Goal: Check status: Check status

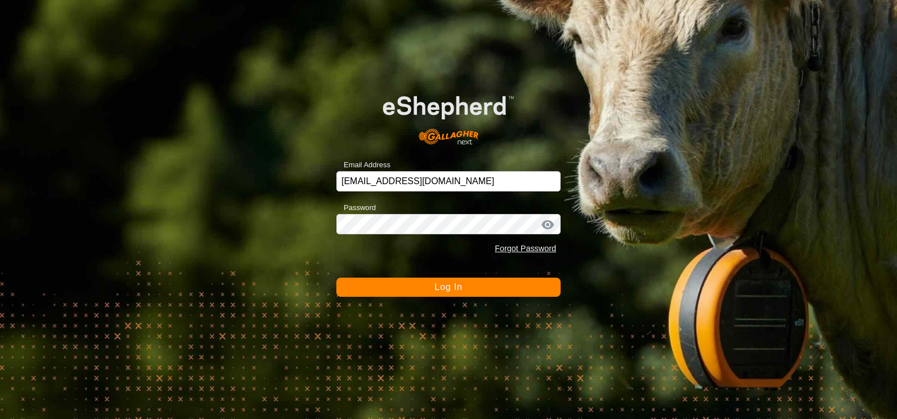
click at [453, 290] on span "Log In" at bounding box center [449, 287] width 28 height 10
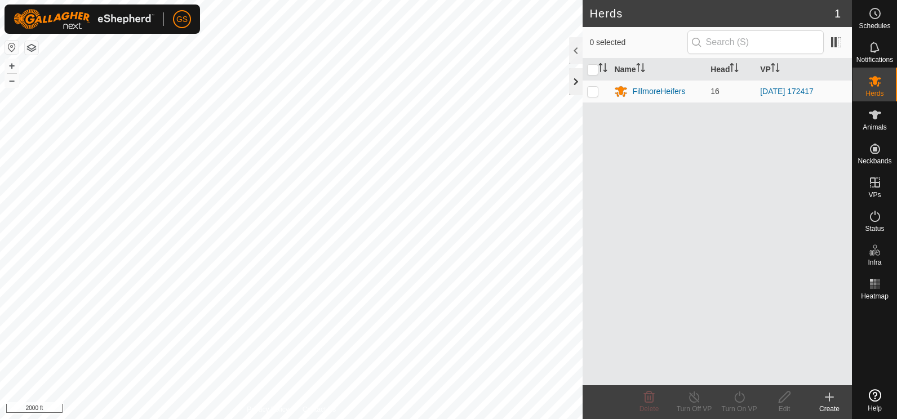
click at [577, 82] on div at bounding box center [576, 81] width 14 height 27
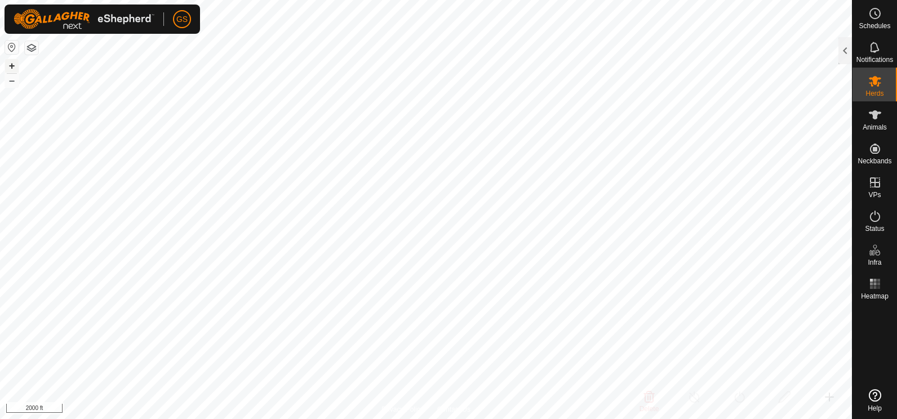
click at [11, 67] on button "+" at bounding box center [12, 66] width 14 height 14
click at [13, 65] on button "+" at bounding box center [12, 66] width 14 height 14
click at [10, 67] on button "+" at bounding box center [12, 66] width 14 height 14
click at [8, 82] on button "–" at bounding box center [12, 81] width 14 height 14
click at [11, 82] on button "–" at bounding box center [12, 81] width 14 height 14
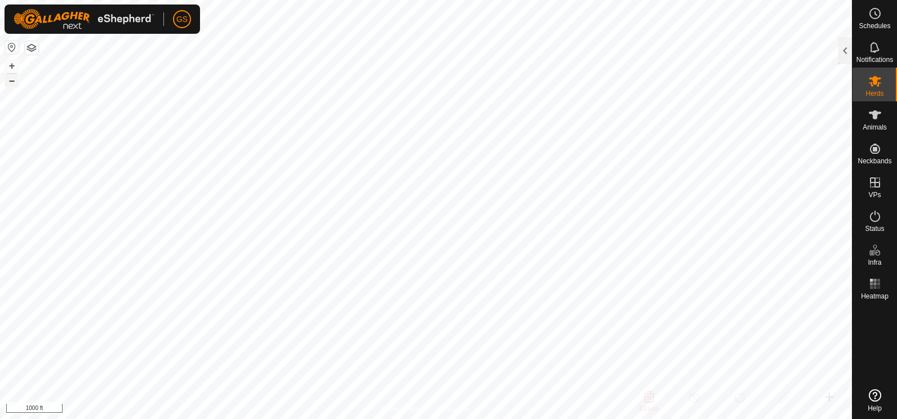
click at [10, 82] on button "–" at bounding box center [12, 81] width 14 height 14
